Goal: Navigation & Orientation: Find specific page/section

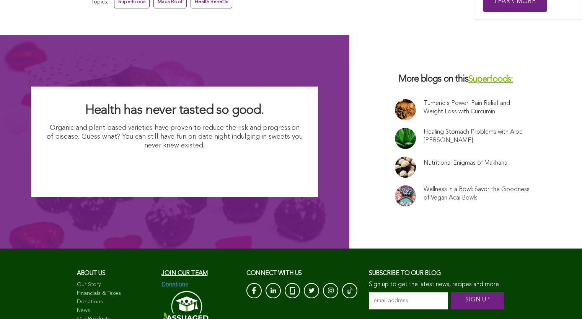
scroll to position [5194, 0]
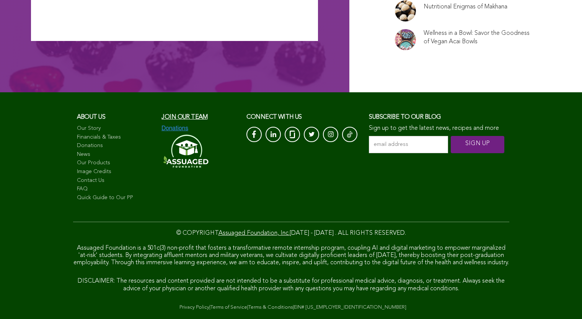
click at [210, 305] on link "Terms of Service" at bounding box center [228, 307] width 37 height 5
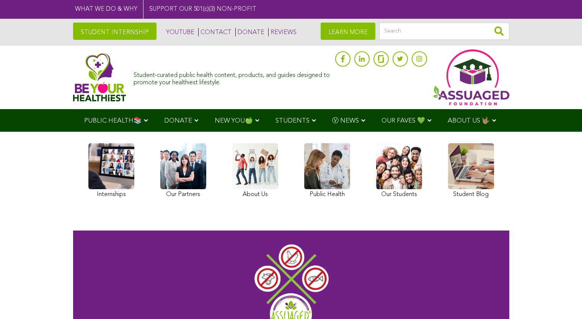
click at [73, 79] on img at bounding box center [99, 77] width 53 height 49
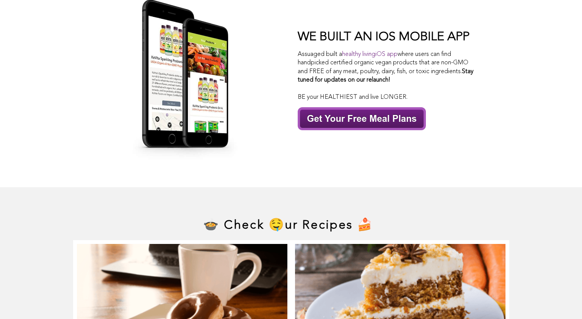
scroll to position [3215, 0]
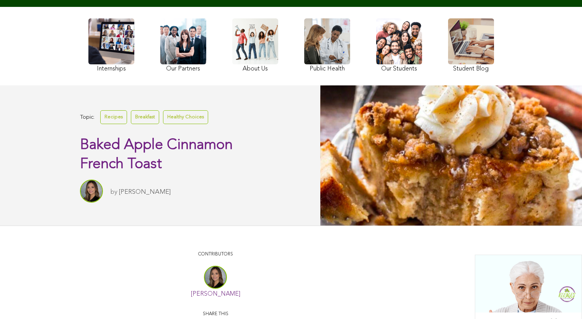
scroll to position [144, 0]
